Goal: Task Accomplishment & Management: Use online tool/utility

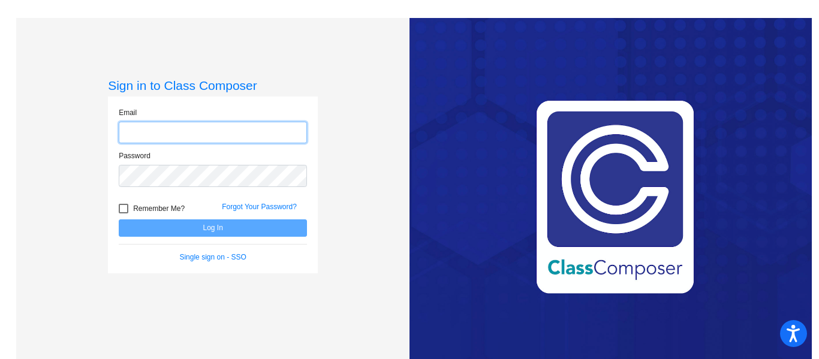
type input "[EMAIL_ADDRESS][DOMAIN_NAME]"
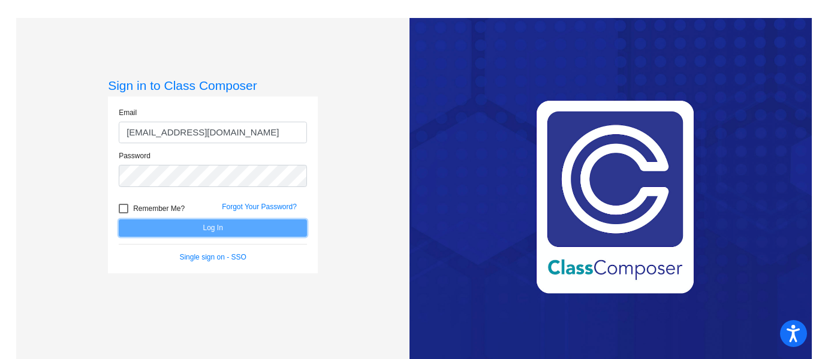
click at [202, 230] on button "Log In" at bounding box center [213, 227] width 188 height 17
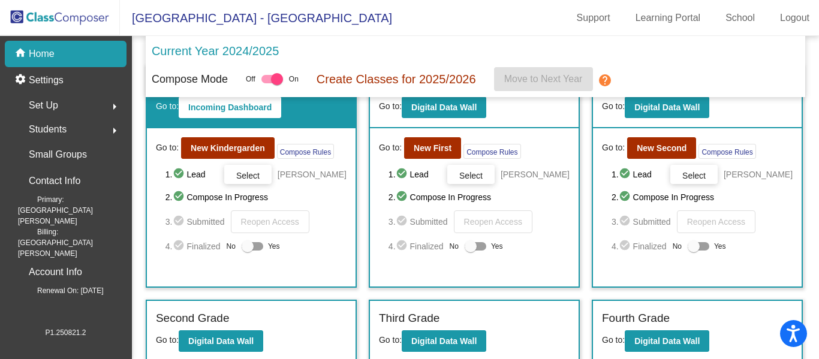
scroll to position [41, 0]
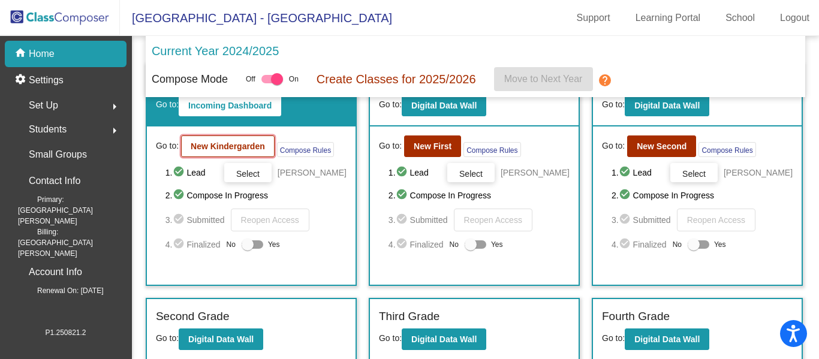
click at [222, 148] on b "New Kindergarden" at bounding box center [228, 146] width 74 height 10
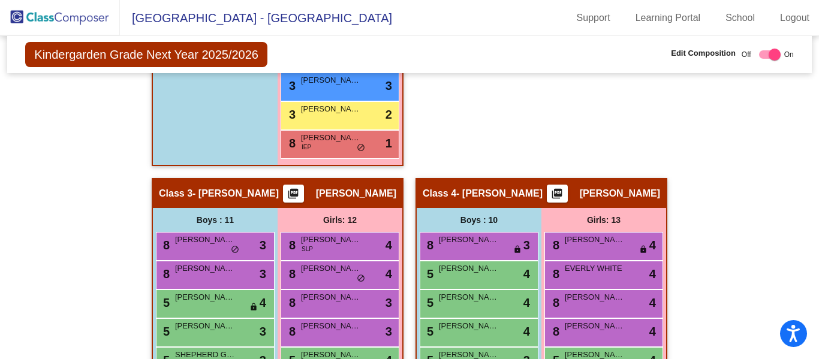
scroll to position [561, 0]
